Goal: Find specific page/section: Find specific page/section

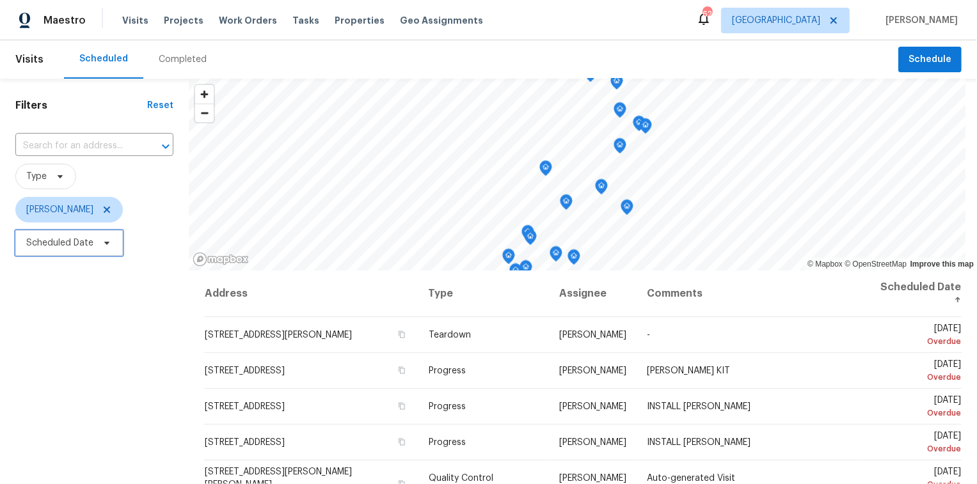
click at [55, 246] on span "Scheduled Date" at bounding box center [59, 243] width 67 height 13
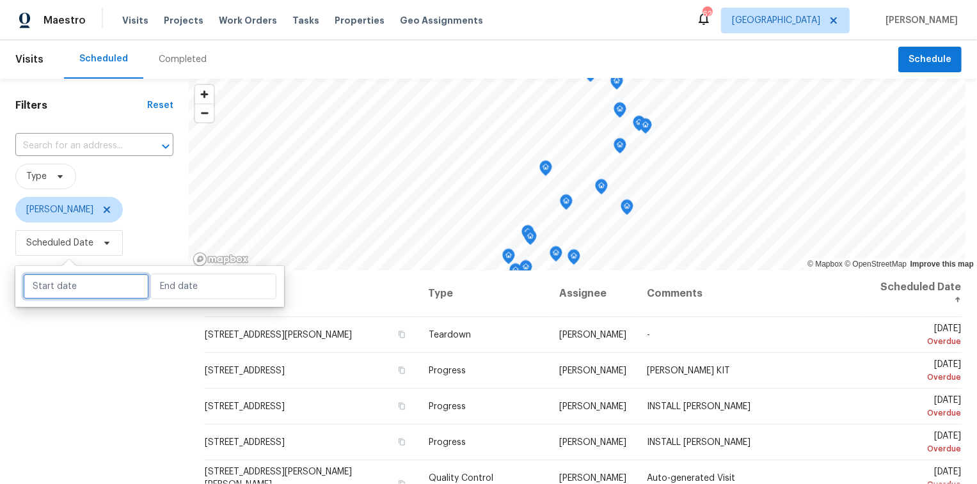
select select "8"
select select "2025"
select select "9"
select select "2025"
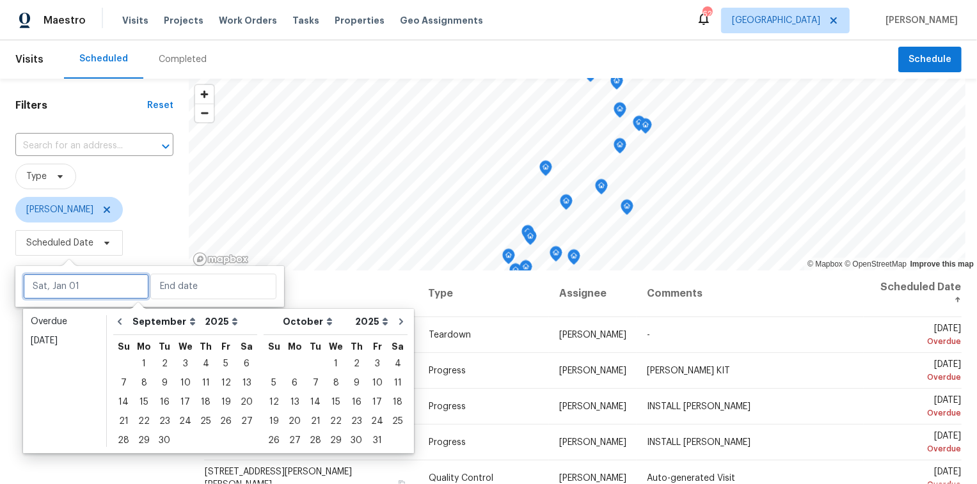
click at [61, 283] on input "text" at bounding box center [86, 287] width 126 height 26
click at [51, 319] on div "Overdue" at bounding box center [65, 321] width 68 height 13
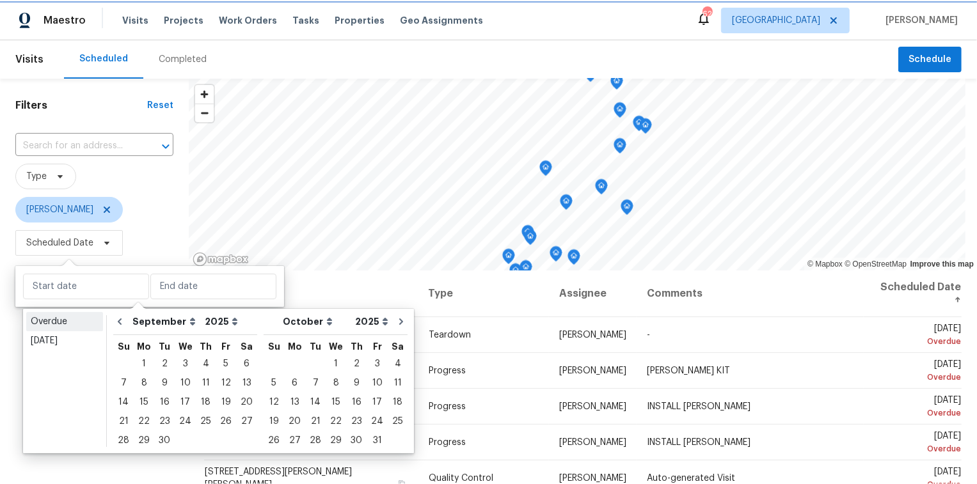
type input "Sat, Aug 09"
type input "Sun, Sep 07"
select select "7"
select select "8"
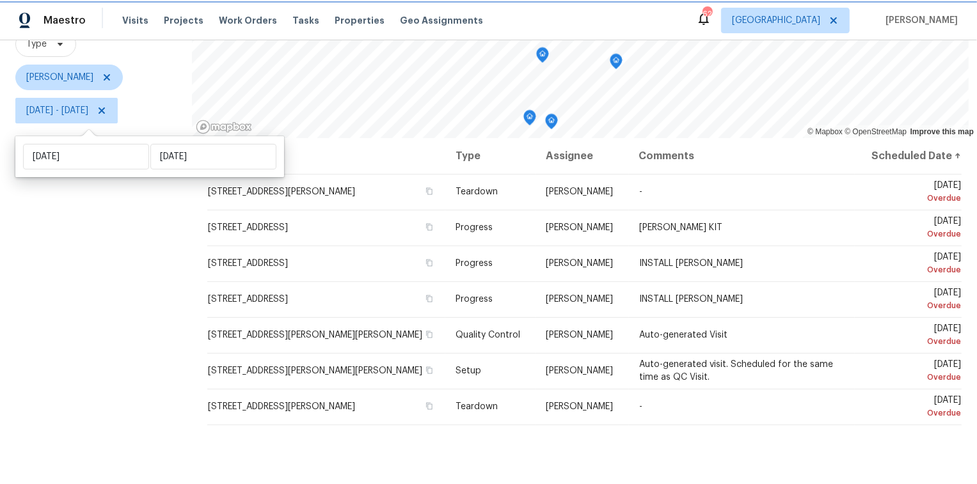
scroll to position [129, 0]
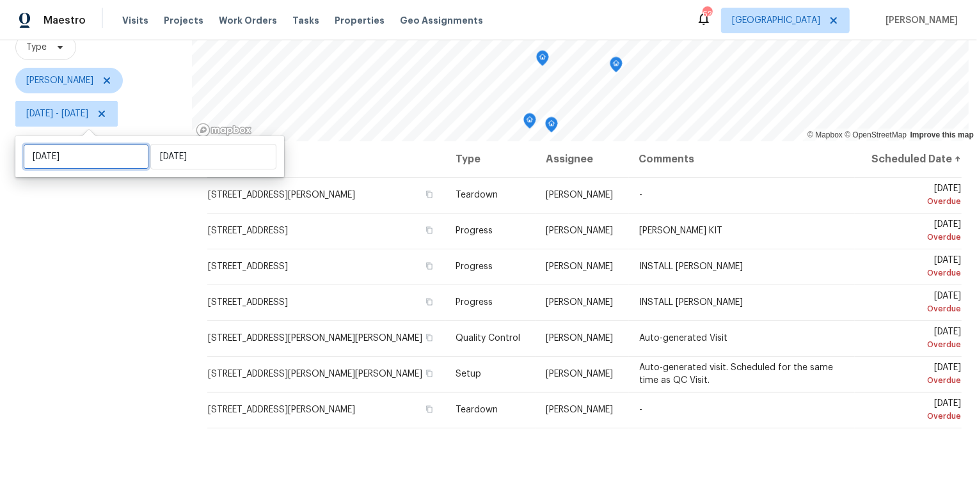
select select "7"
select select "2025"
select select "8"
select select "2025"
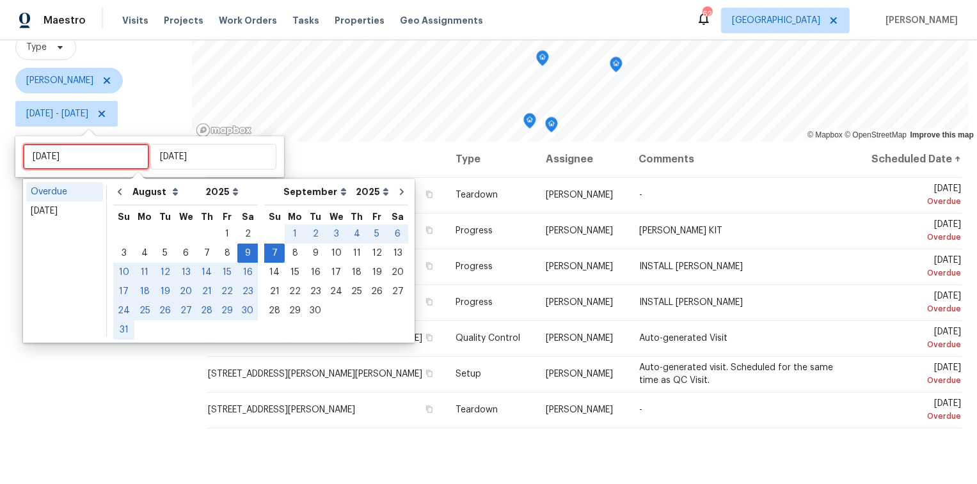
click at [67, 156] on input "Sat, Aug 09" at bounding box center [86, 157] width 126 height 26
click at [70, 213] on div "Today" at bounding box center [65, 211] width 68 height 13
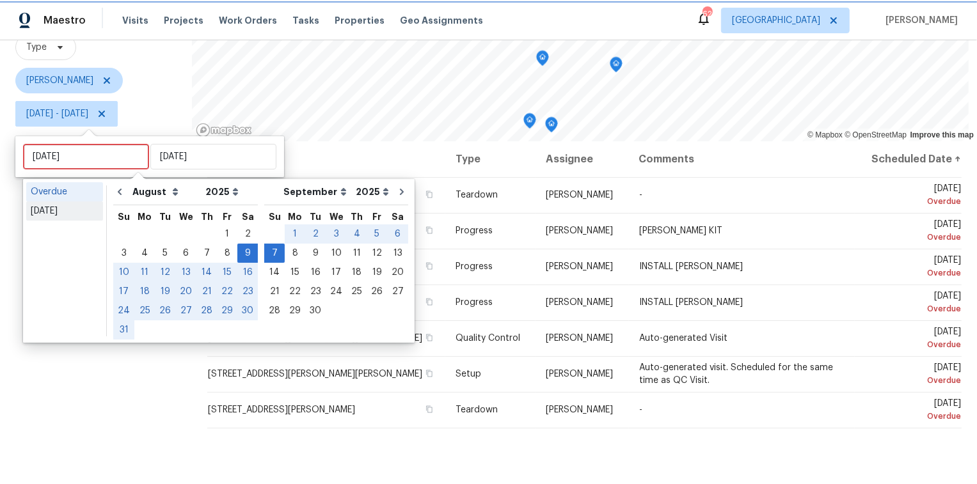
type input "Mon, Sep 08"
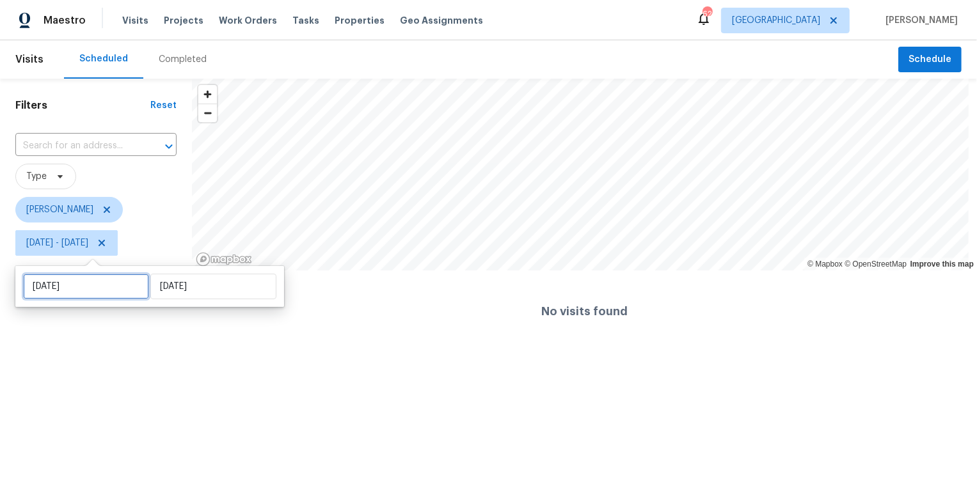
click at [73, 286] on input "Mon, Sep 08" at bounding box center [86, 287] width 126 height 26
select select "8"
select select "2025"
select select "9"
select select "2025"
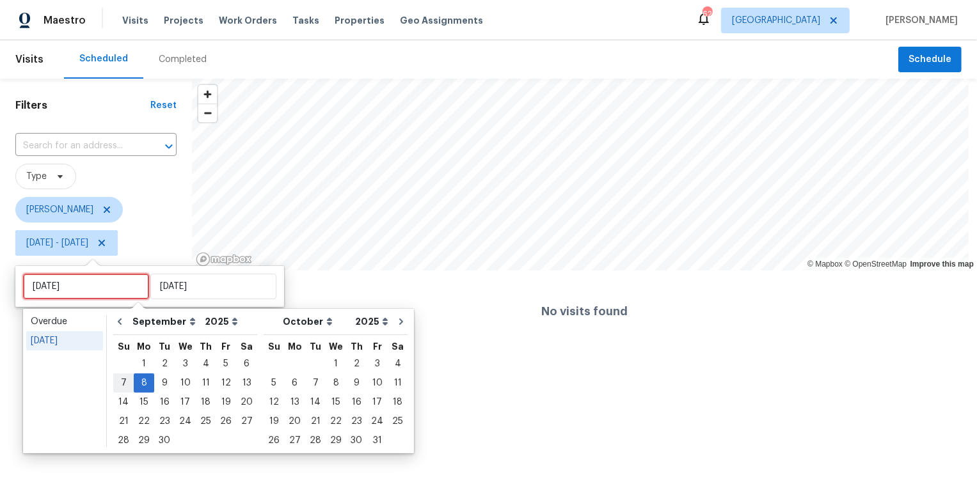
type input "Sun, Sep 07"
click at [163, 385] on div "9" at bounding box center [164, 383] width 20 height 18
type input "Tue, Sep 09"
type input "Mon, Sep 08"
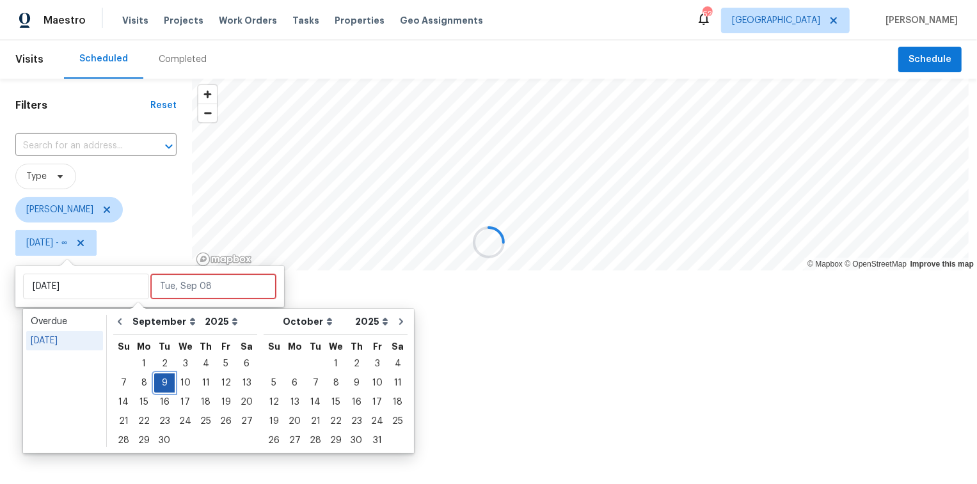
click at [164, 385] on div "9" at bounding box center [164, 383] width 20 height 18
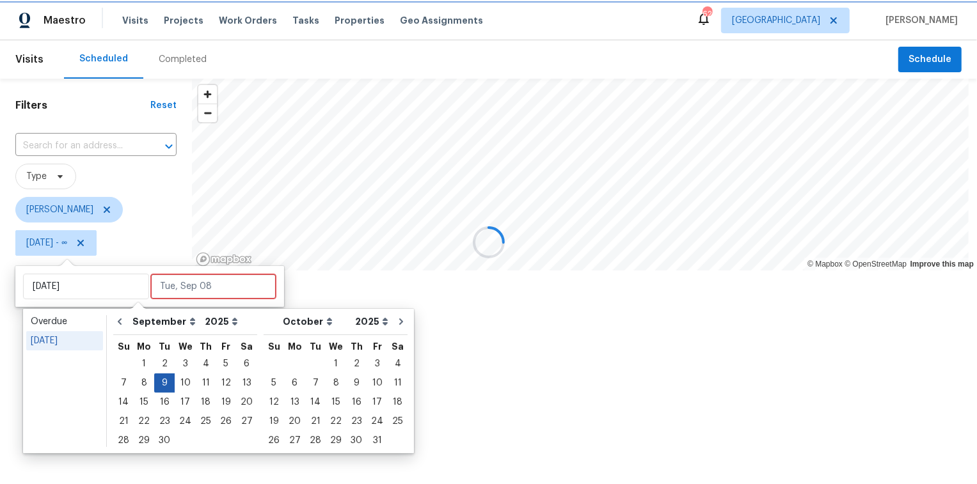
type input "Tue, Sep 09"
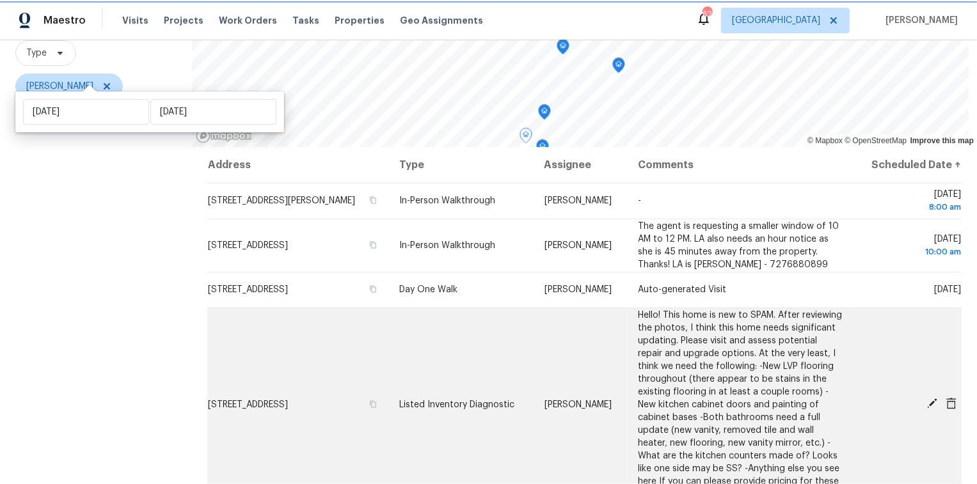
scroll to position [79, 0]
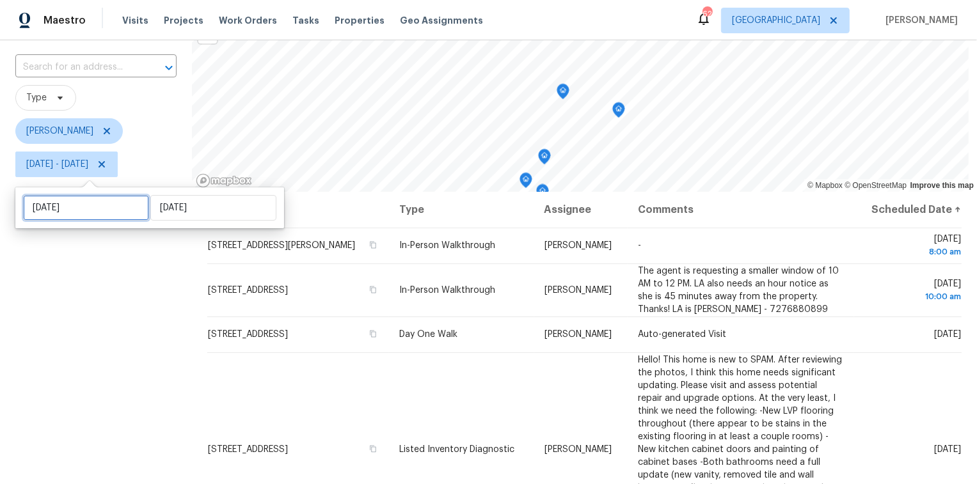
click at [106, 209] on input "Tue, Sep 09" at bounding box center [86, 208] width 126 height 26
select select "8"
select select "2025"
select select "9"
select select "2025"
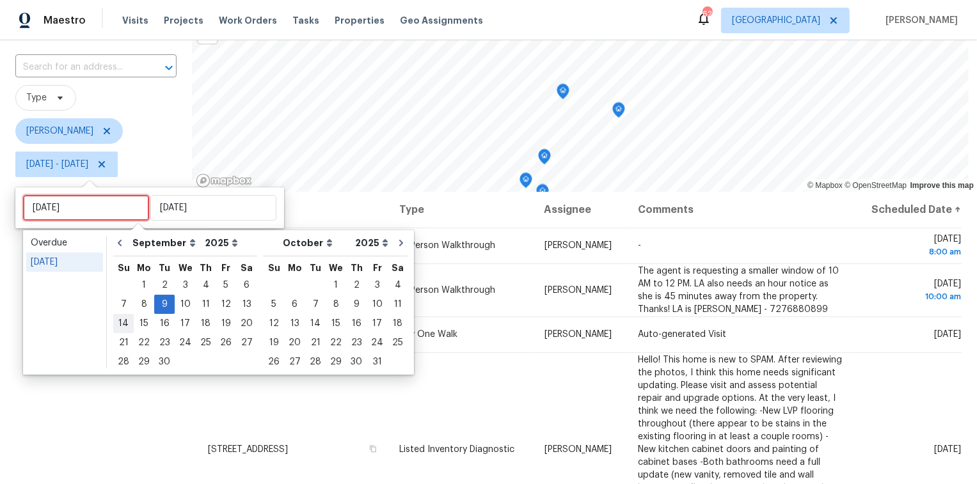
type input "Sun, Sep 14"
click at [183, 300] on div "10" at bounding box center [185, 305] width 21 height 18
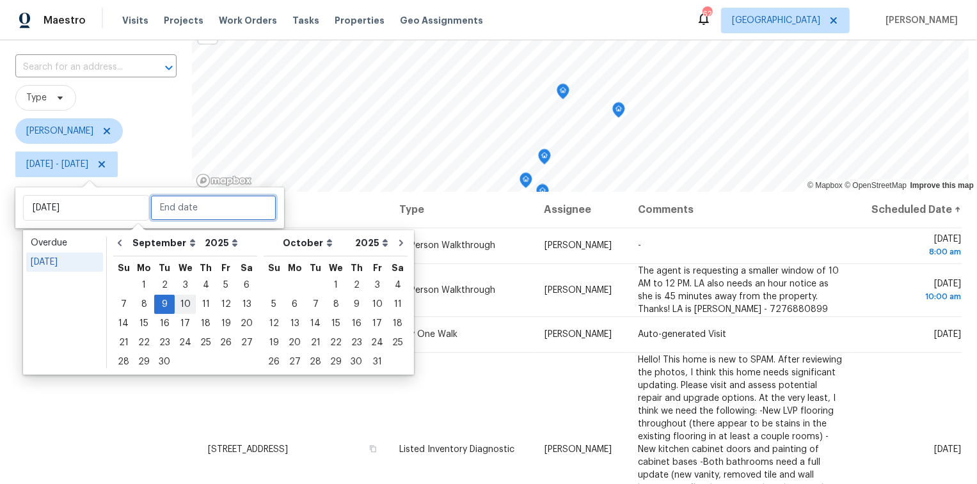
type input "Wed, Sep 10"
type input "Tue, Sep 09"
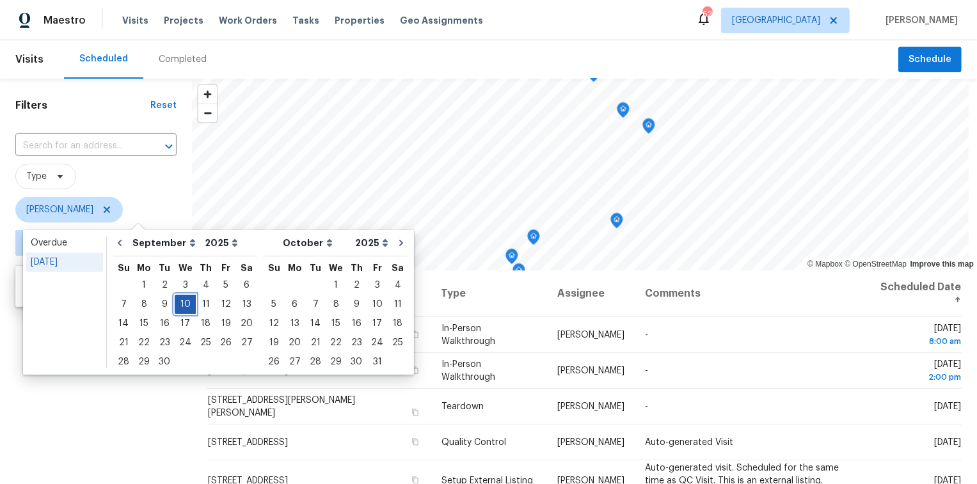
click at [183, 303] on div "10" at bounding box center [185, 305] width 21 height 18
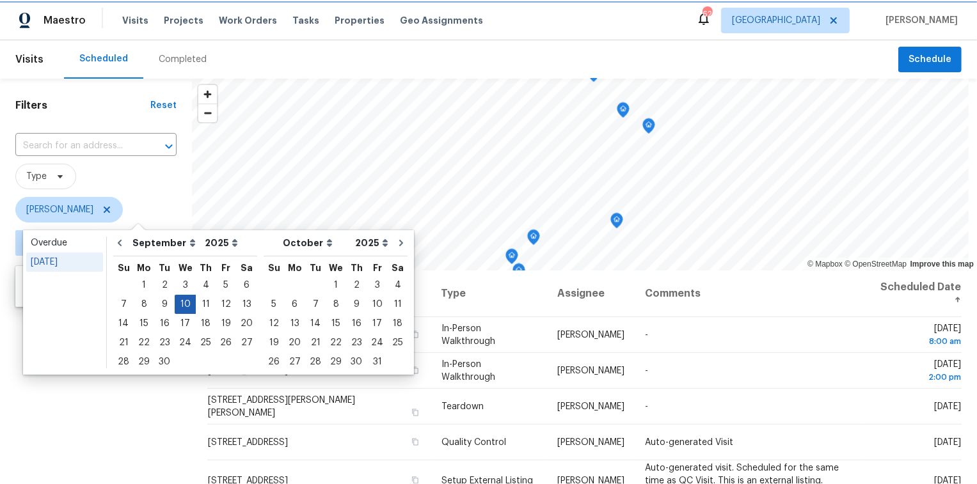
type input "Wed, Sep 10"
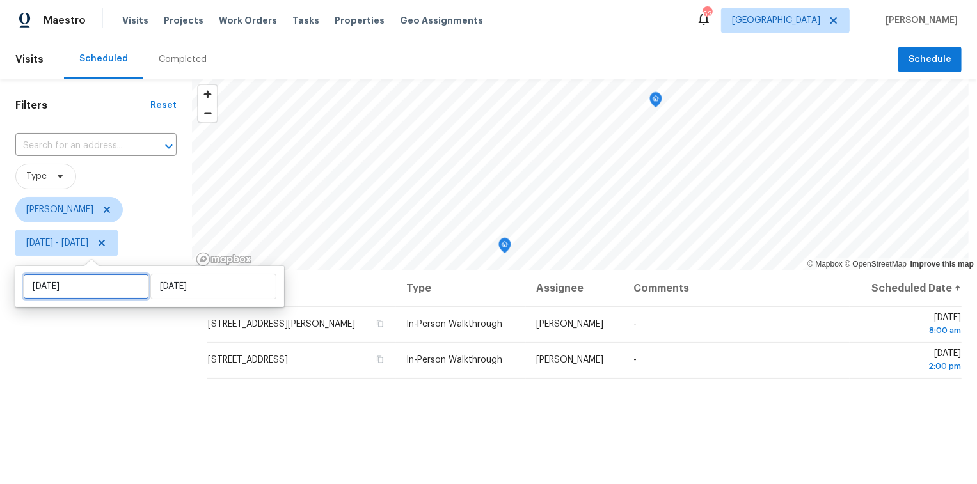
click at [104, 289] on input "Wed, Sep 10" at bounding box center [86, 287] width 126 height 26
select select "8"
select select "2025"
select select "9"
select select "2025"
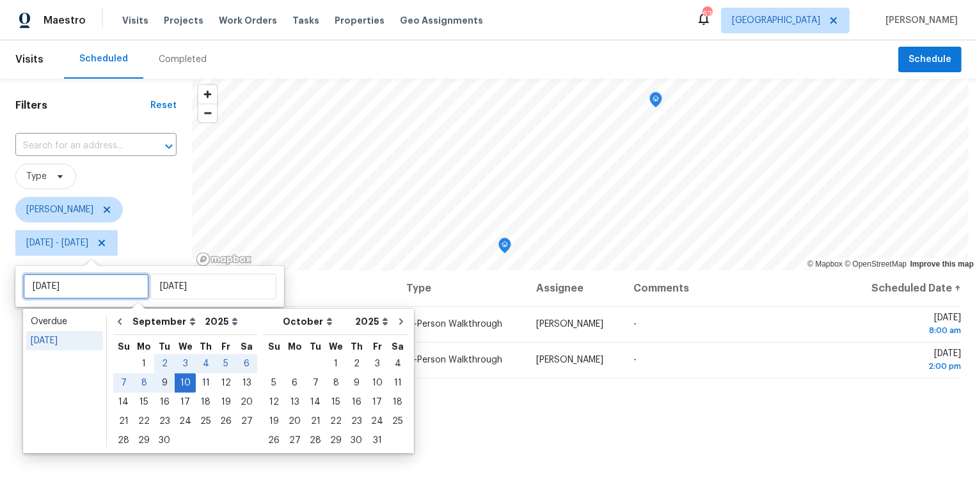
type input "Tue, Sep 09"
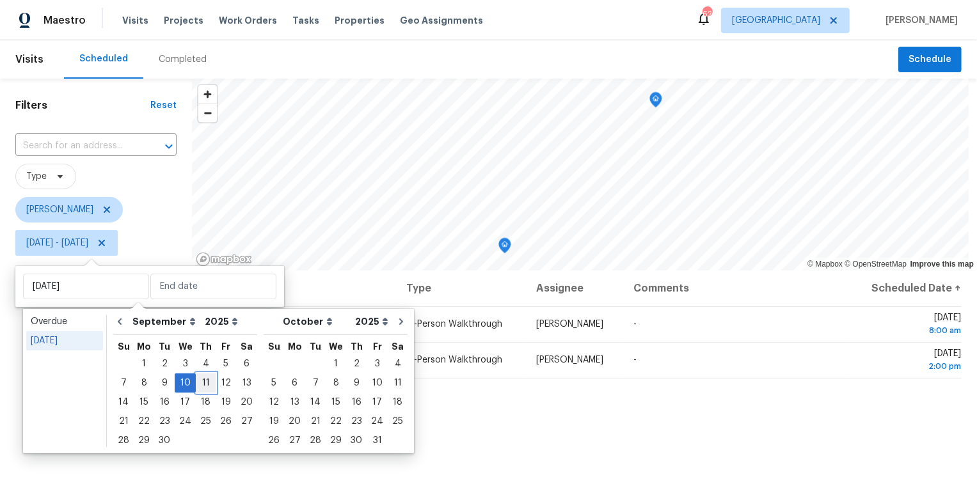
click at [204, 384] on div "11" at bounding box center [206, 383] width 20 height 18
type input "Thu, Sep 11"
type input "Wed, Sep 10"
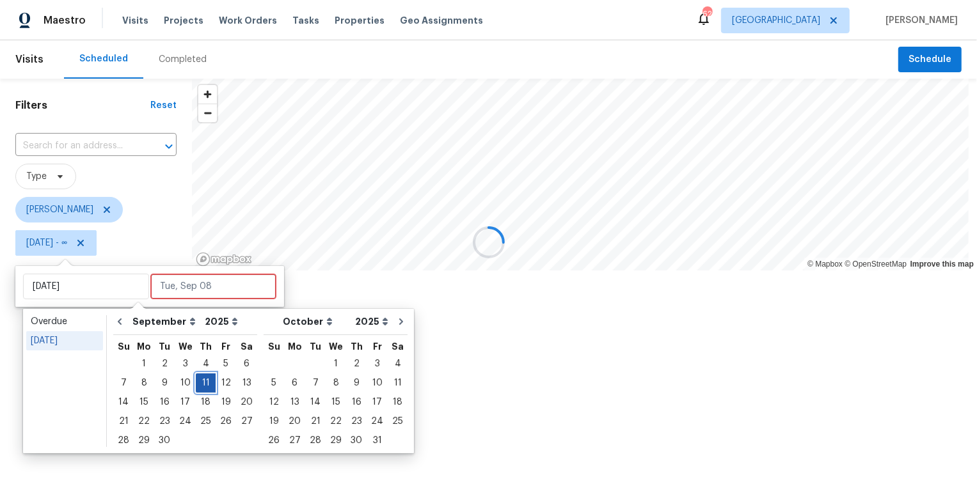
click at [204, 384] on div "11" at bounding box center [206, 383] width 20 height 18
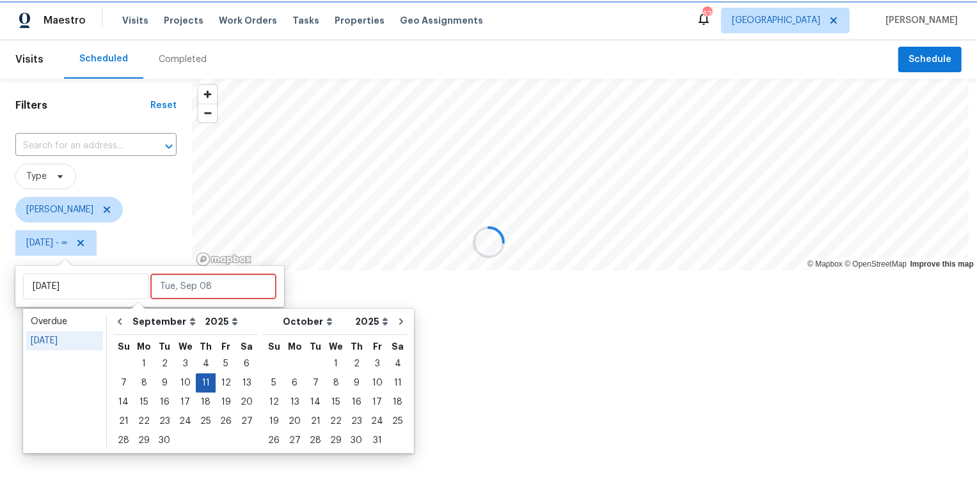
type input "Thu, Sep 11"
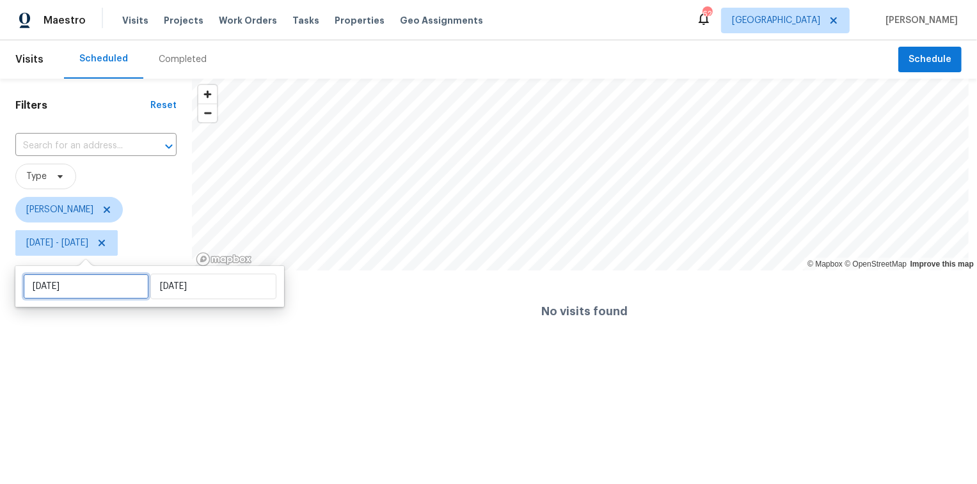
select select "8"
select select "2025"
select select "9"
select select "2025"
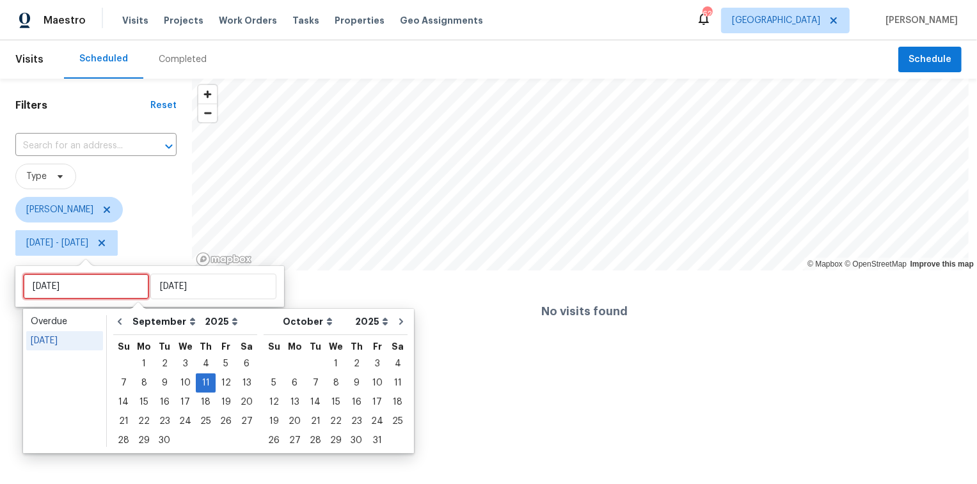
click at [118, 290] on input "Thu, Sep 11" at bounding box center [86, 287] width 126 height 26
type input "Wed, Sep 17"
click at [220, 384] on div "12" at bounding box center [226, 383] width 20 height 18
type input "Fri, Sep 12"
type input "Thu, Sep 11"
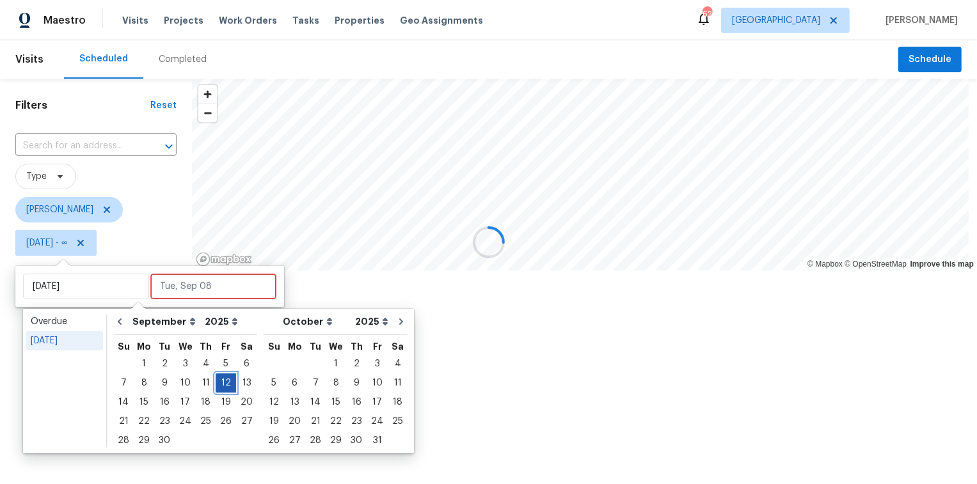
click at [220, 384] on div "12" at bounding box center [226, 383] width 20 height 18
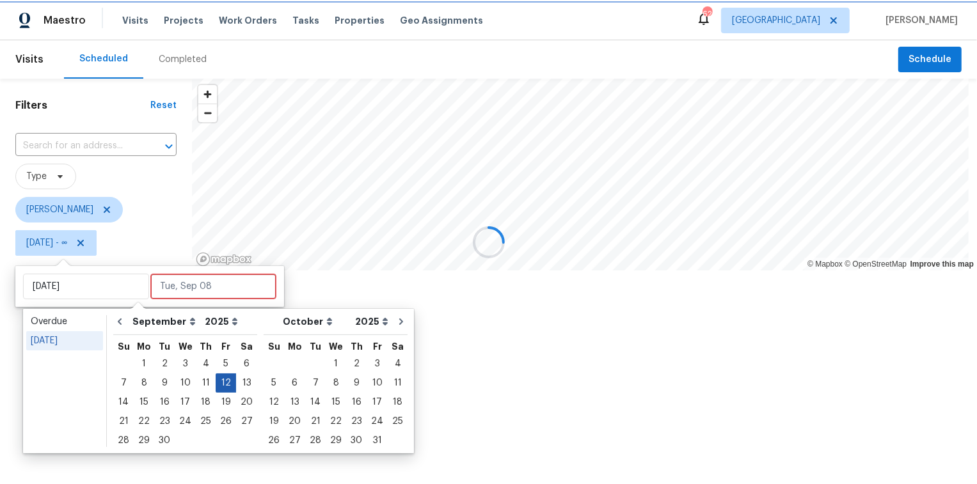
type input "Fri, Sep 12"
